Goal: Task Accomplishment & Management: Manage account settings

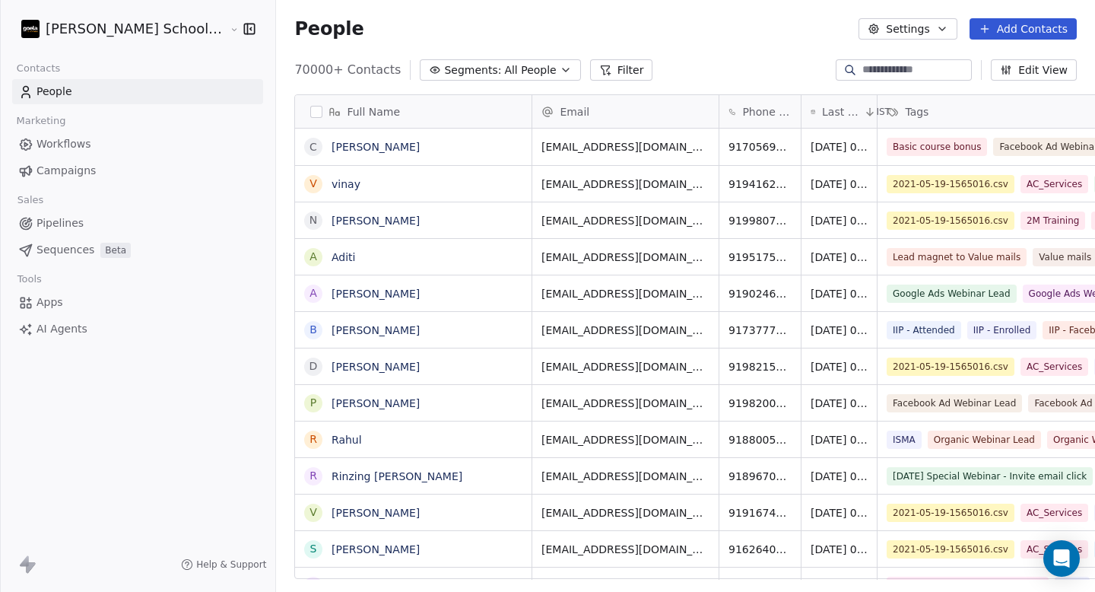
scroll to position [510, 859]
click at [102, 148] on link "Workflows" at bounding box center [137, 144] width 251 height 25
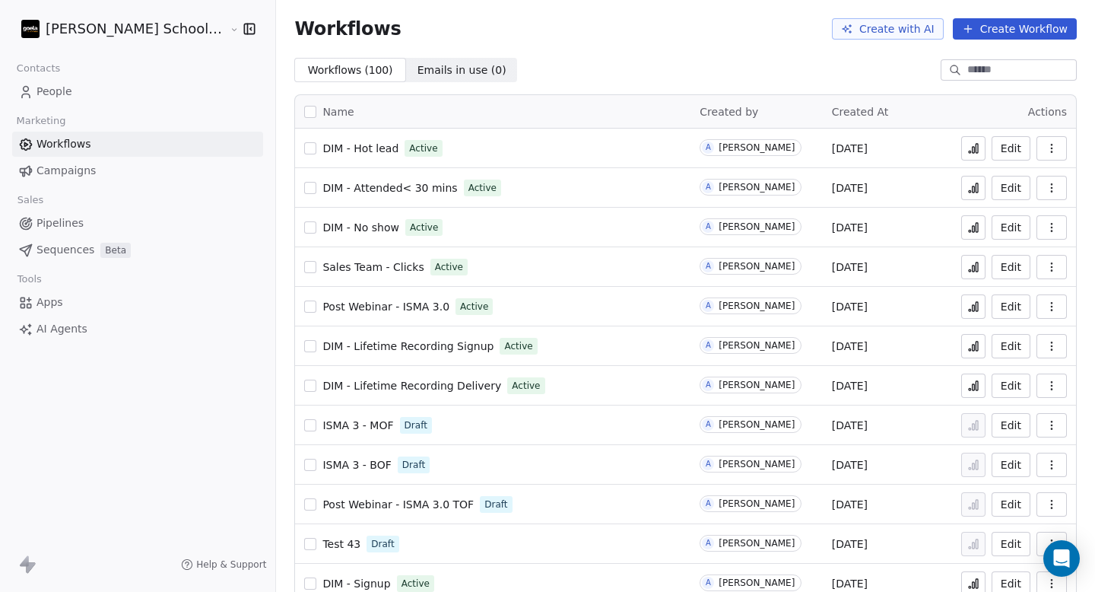
click at [79, 83] on link "People" at bounding box center [137, 91] width 251 height 25
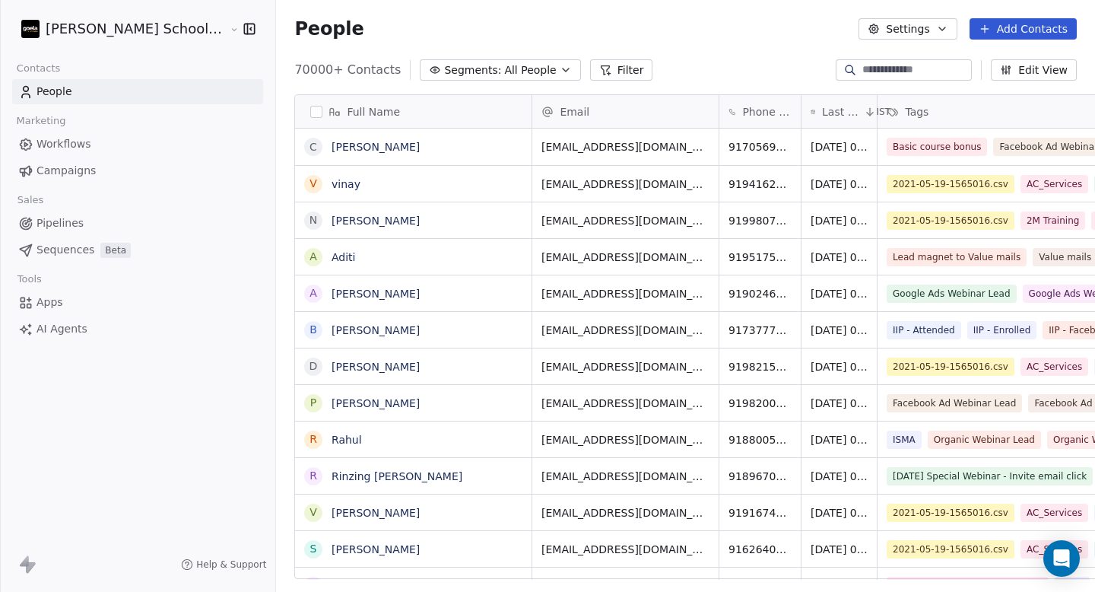
scroll to position [510, 859]
click at [558, 83] on div "Full Name C [PERSON_NAME] v [PERSON_NAME] [PERSON_NAME] Aditi A [PERSON_NAME] B…" at bounding box center [685, 342] width 819 height 521
click at [492, 74] on button "Segments: All People" at bounding box center [500, 69] width 160 height 21
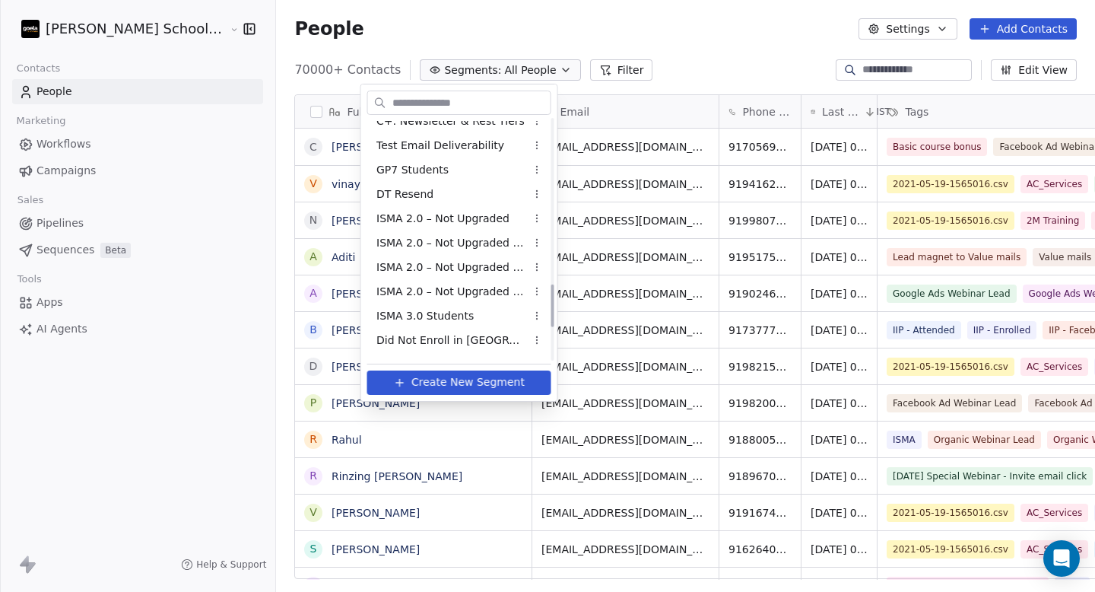
scroll to position [922, 0]
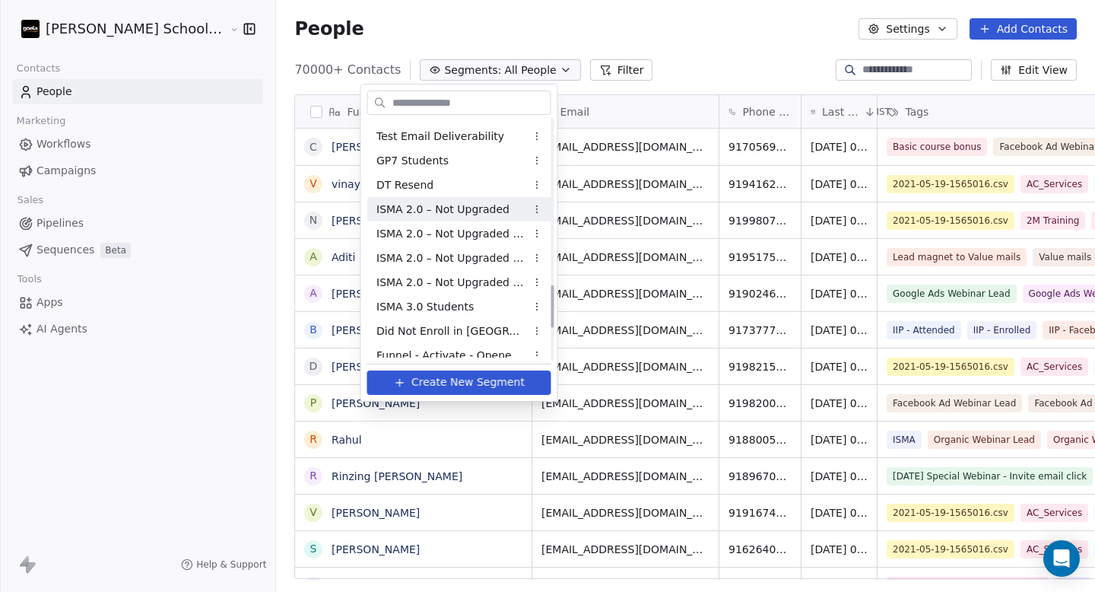
click at [472, 217] on span "ISMA 2.0 – Not Upgraded" at bounding box center [442, 210] width 133 height 16
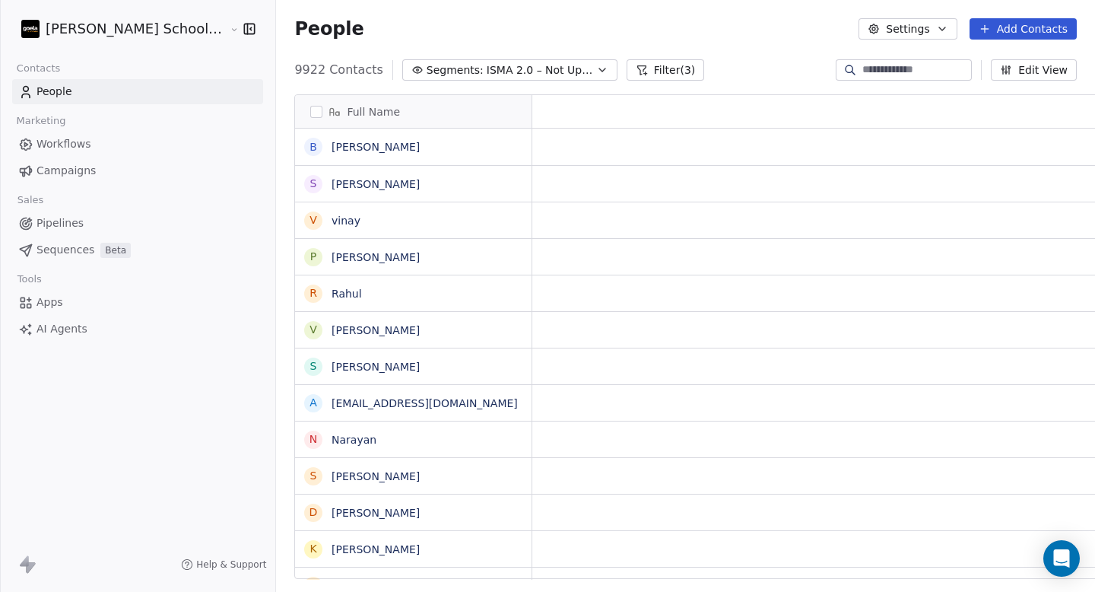
scroll to position [510, 859]
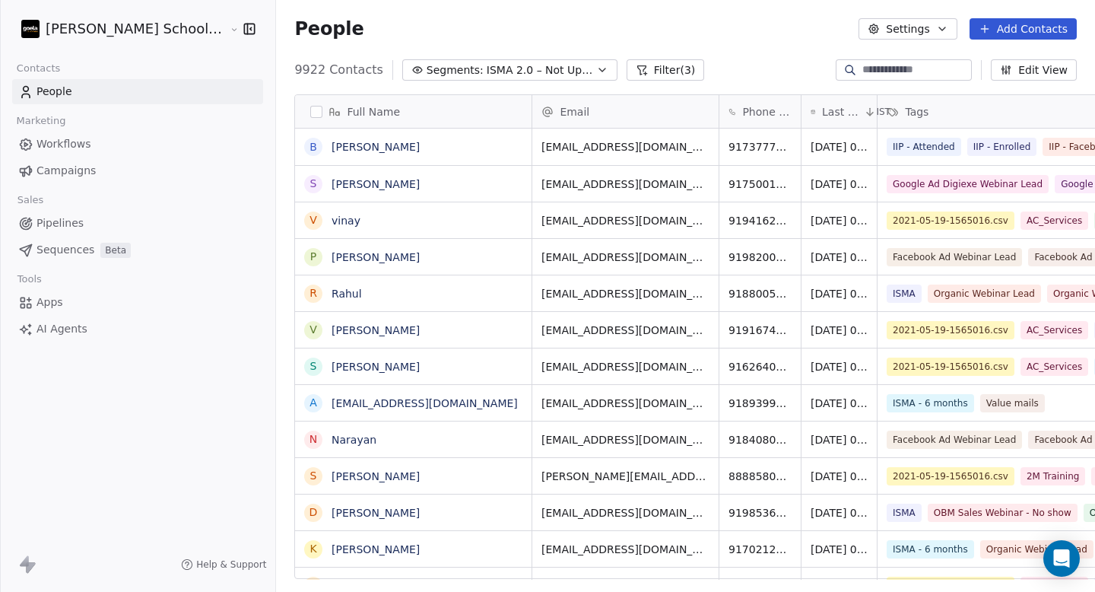
click at [534, 72] on button "Segments: ISMA 2.0 – Not Upgraded" at bounding box center [509, 69] width 215 height 21
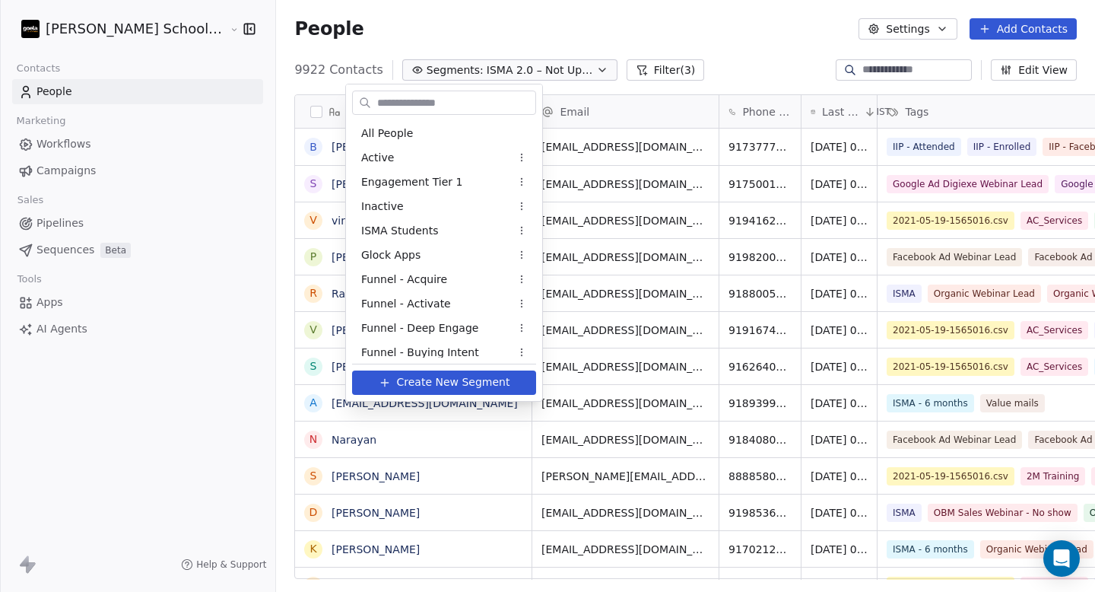
scroll to position [786, 0]
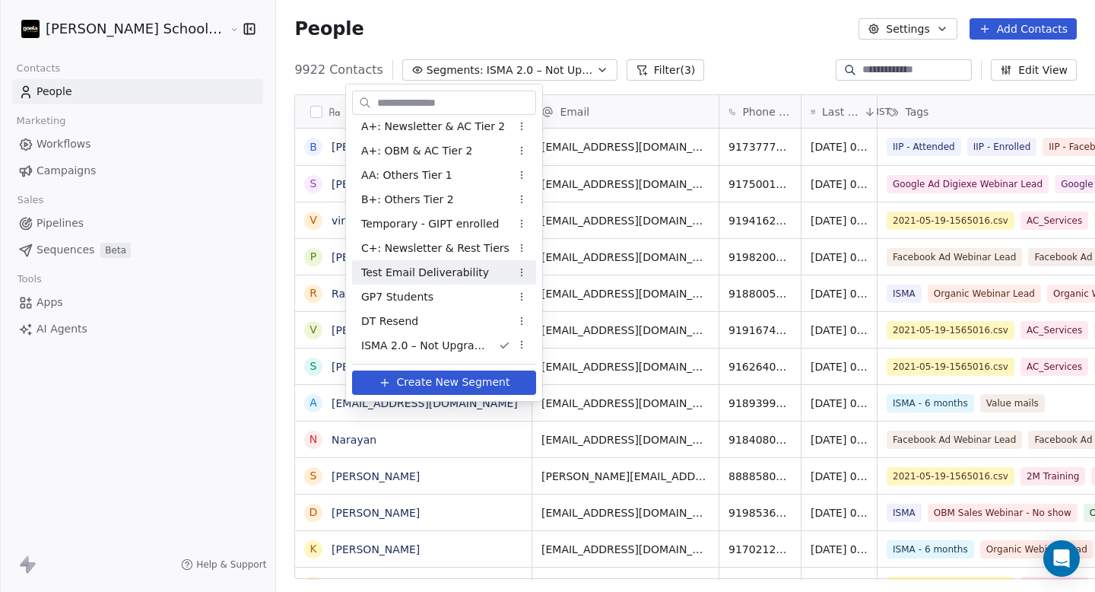
click at [723, 33] on html "[PERSON_NAME] School of Finance LLP Contacts People Marketing Workflows Campaig…" at bounding box center [547, 296] width 1095 height 592
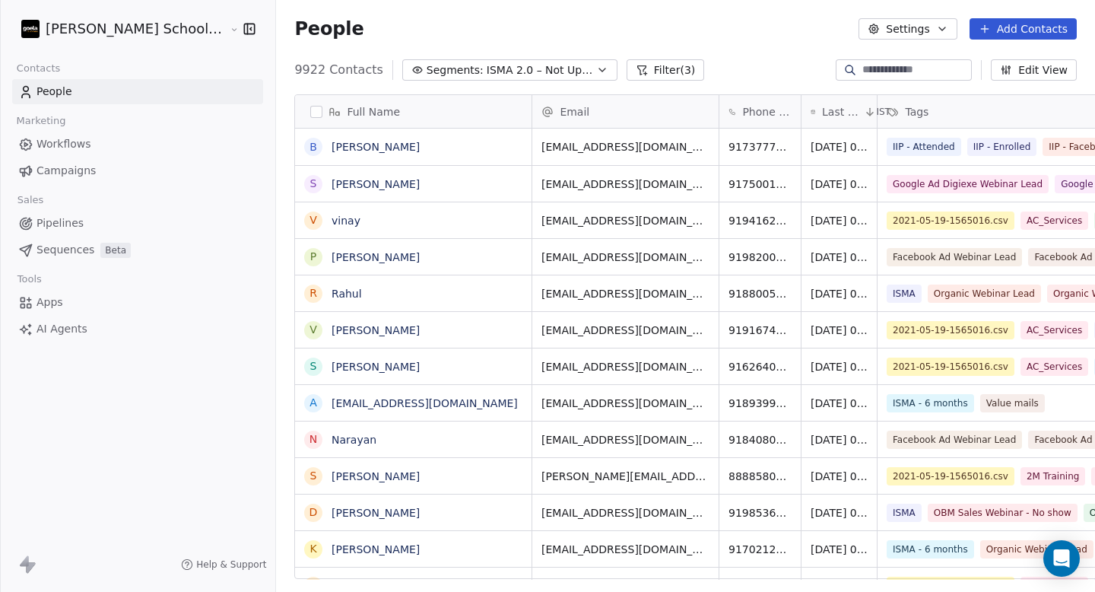
click at [304, 112] on div "Full Name" at bounding box center [411, 111] width 215 height 15
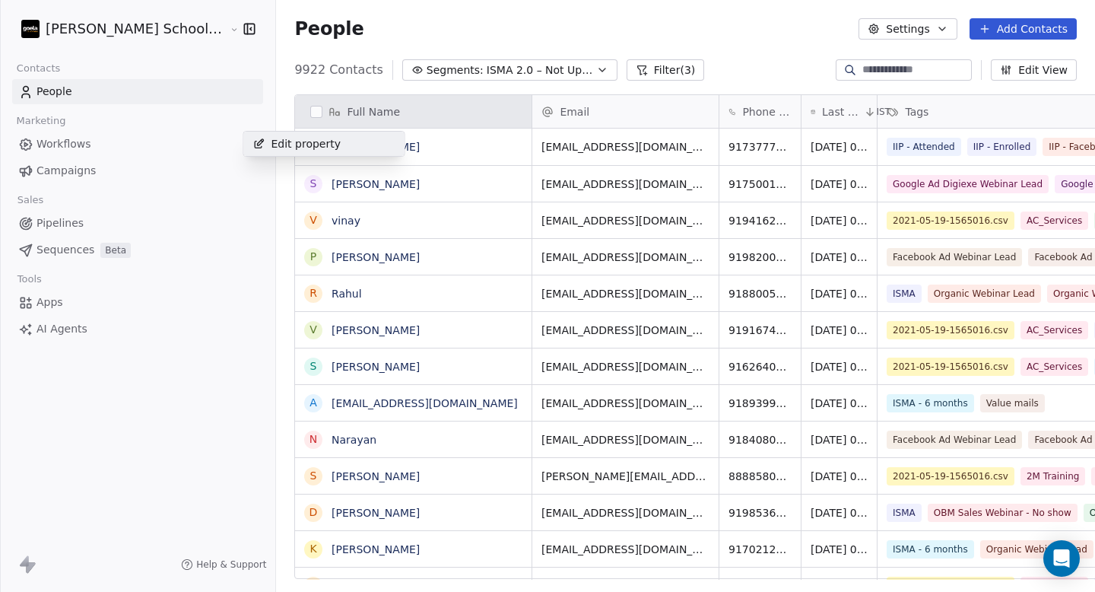
click at [262, 113] on html "[PERSON_NAME] School of Finance LLP Contacts People Marketing Workflows Campaig…" at bounding box center [547, 296] width 1095 height 592
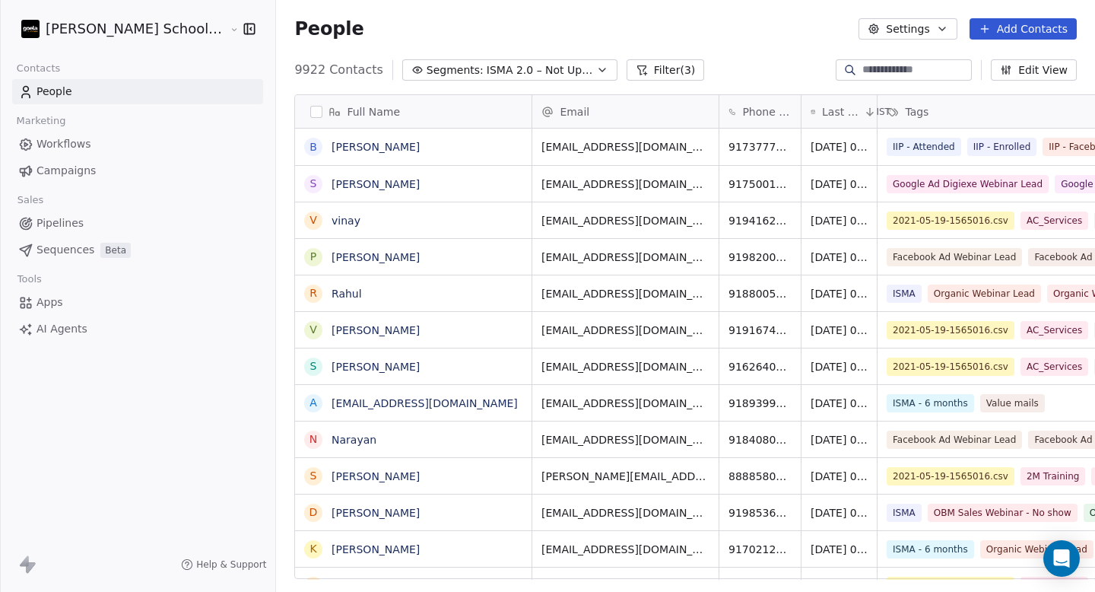
click at [310, 112] on button "button" at bounding box center [316, 112] width 12 height 12
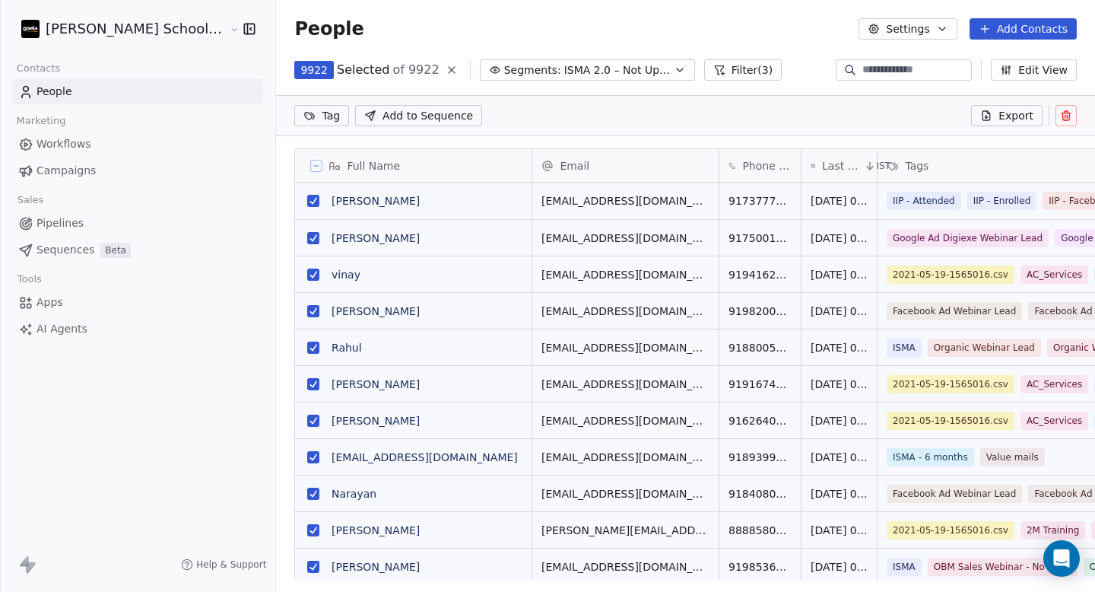
scroll to position [456, 859]
click at [995, 110] on button "Export" at bounding box center [1006, 115] width 71 height 21
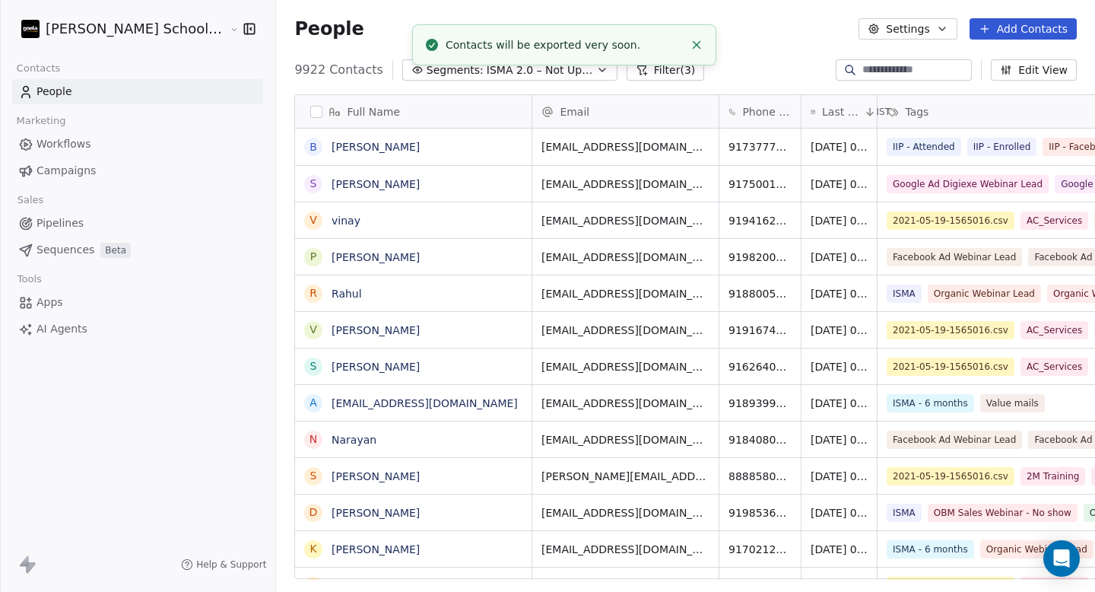
scroll to position [510, 859]
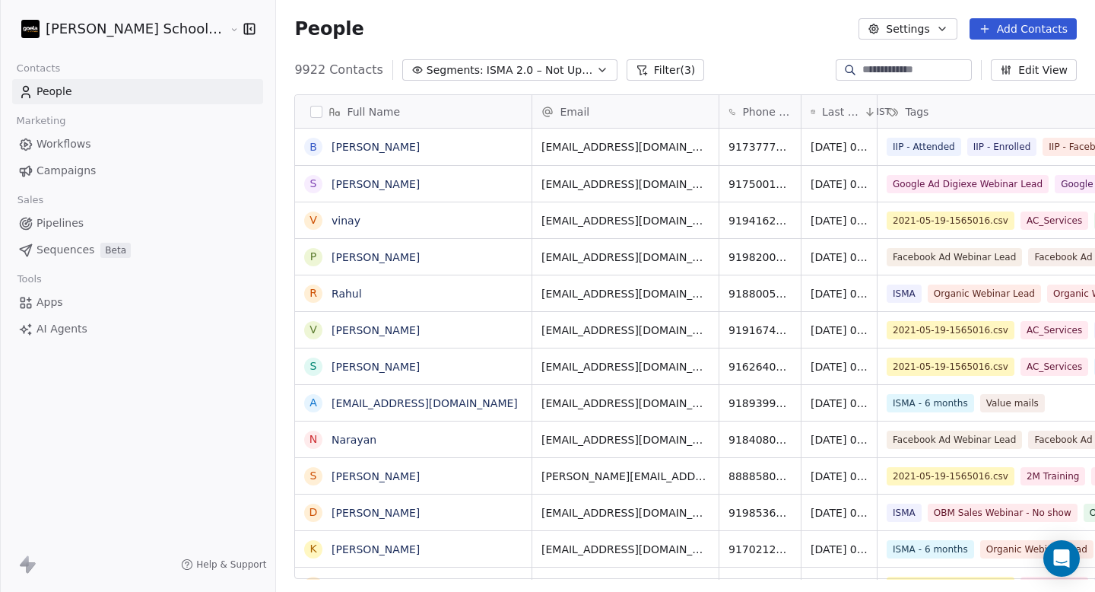
click at [879, 37] on button "Settings" at bounding box center [908, 28] width 98 height 21
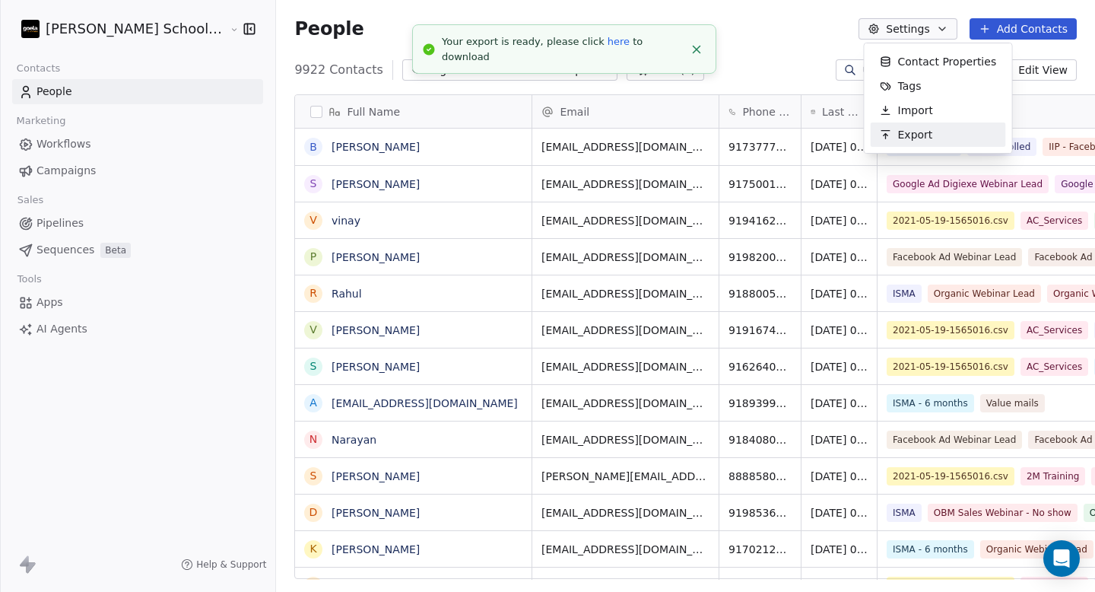
click at [896, 138] on div "Export" at bounding box center [906, 134] width 71 height 24
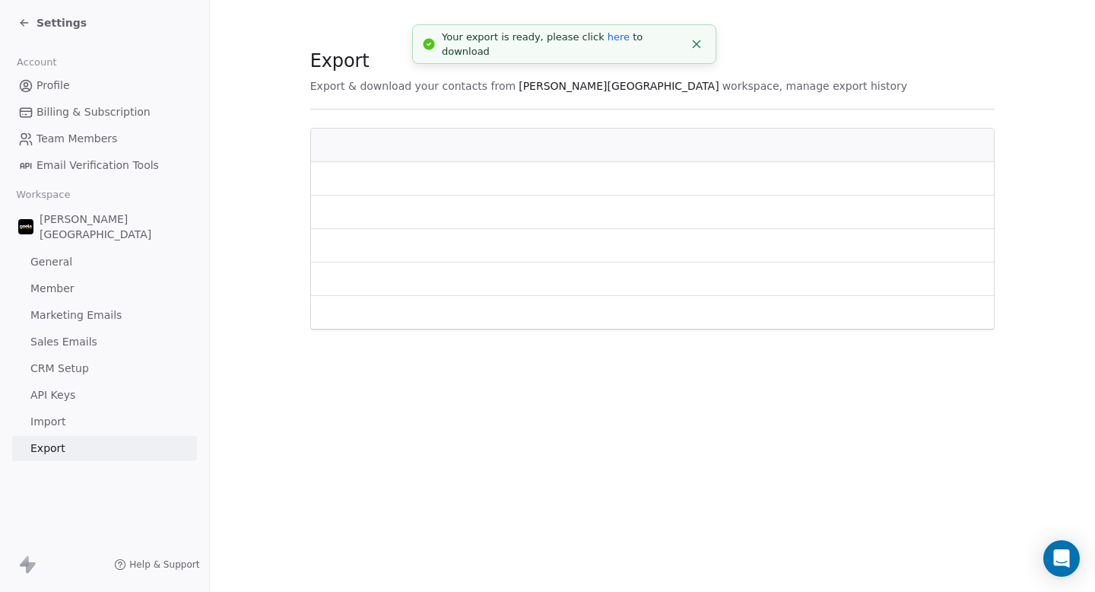
click at [609, 43] on link "here" at bounding box center [619, 36] width 22 height 11
